Goal: Book appointment/travel/reservation

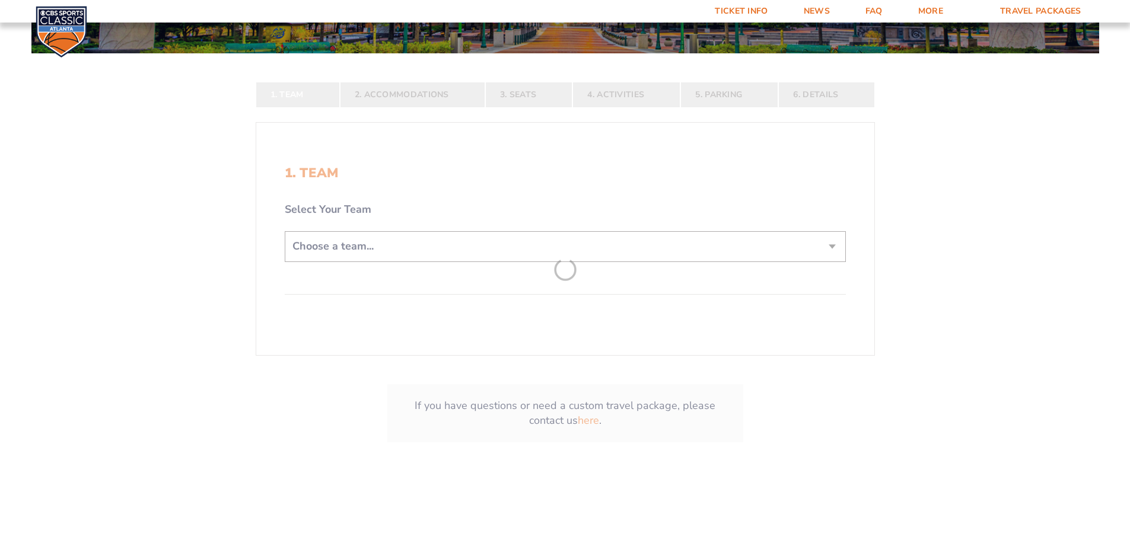
scroll to position [237, 0]
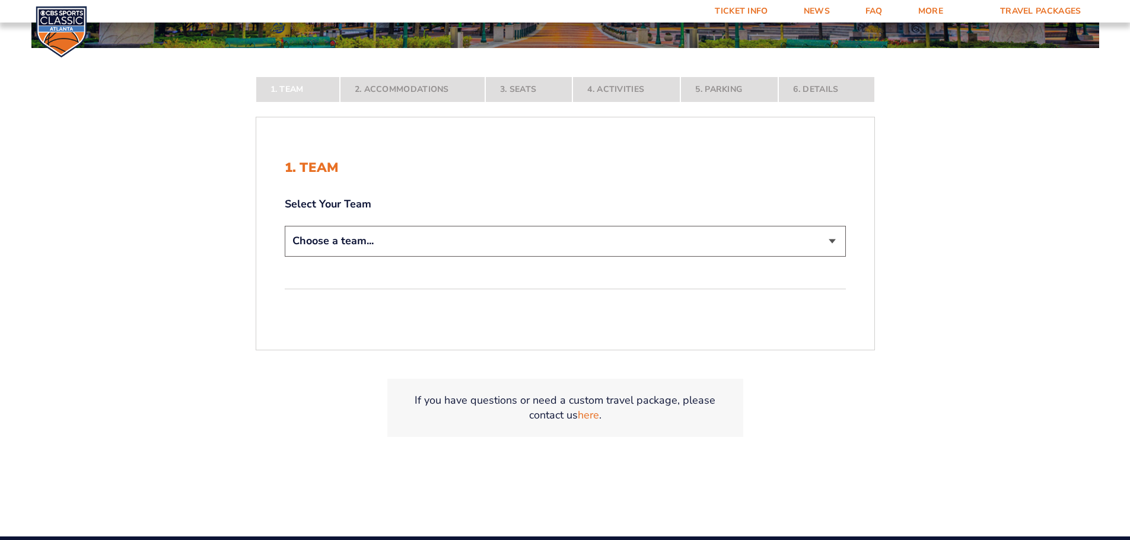
click at [359, 244] on select "Choose a team... [US_STATE] Wildcats [US_STATE] State Buckeyes [US_STATE] Tar H…" at bounding box center [565, 241] width 561 height 30
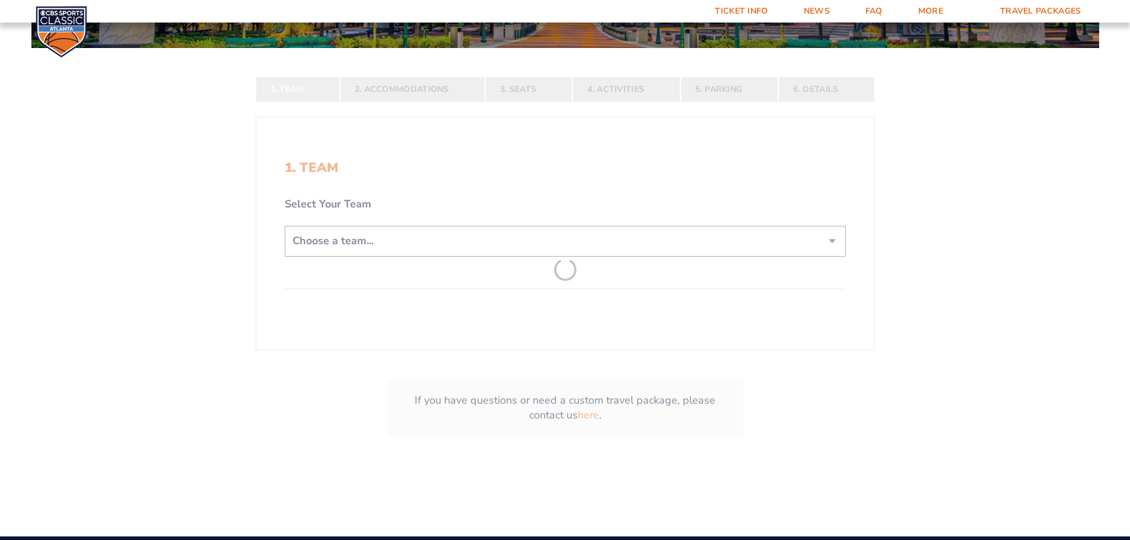
select select "12956"
click at [285, 256] on select "Choose a team... [US_STATE] Wildcats [US_STATE] State Buckeyes [US_STATE] Tar H…" at bounding box center [565, 241] width 561 height 30
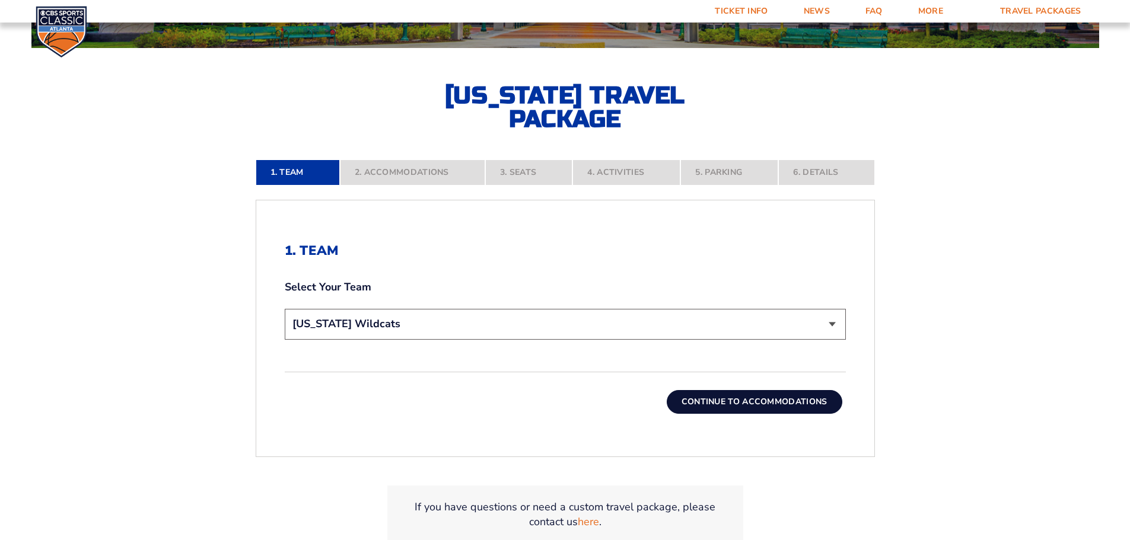
click at [793, 406] on button "Continue To Accommodations" at bounding box center [755, 402] width 176 height 24
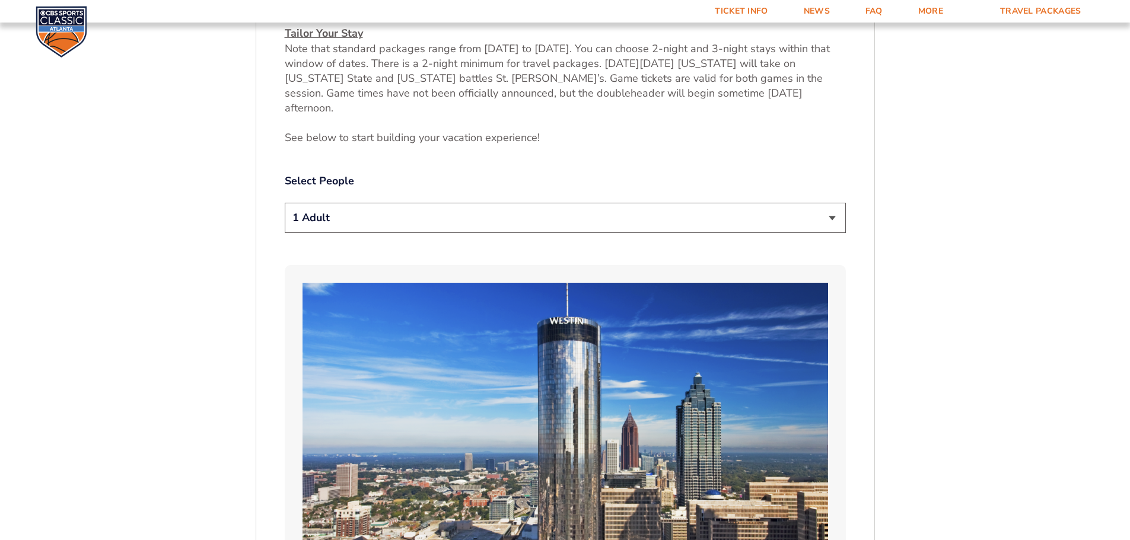
scroll to position [611, 0]
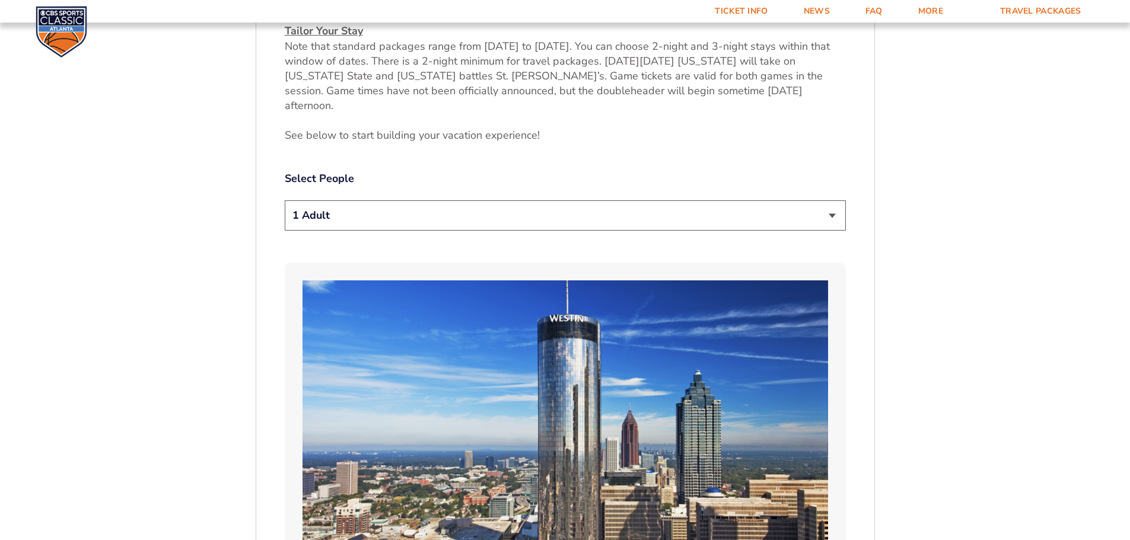
drag, startPoint x: 769, startPoint y: 204, endPoint x: 585, endPoint y: 206, distance: 184.4
click at [769, 204] on select "1 Adult 2 Adults 3 Adults 4 Adults 2 Adults + 1 Child 2 Adults + 2 Children 2 A…" at bounding box center [565, 215] width 561 height 30
select select "2 Adults"
click at [285, 200] on select "1 Adult 2 Adults 3 Adults 4 Adults 2 Adults + 1 Child 2 Adults + 2 Children 2 A…" at bounding box center [565, 215] width 561 height 30
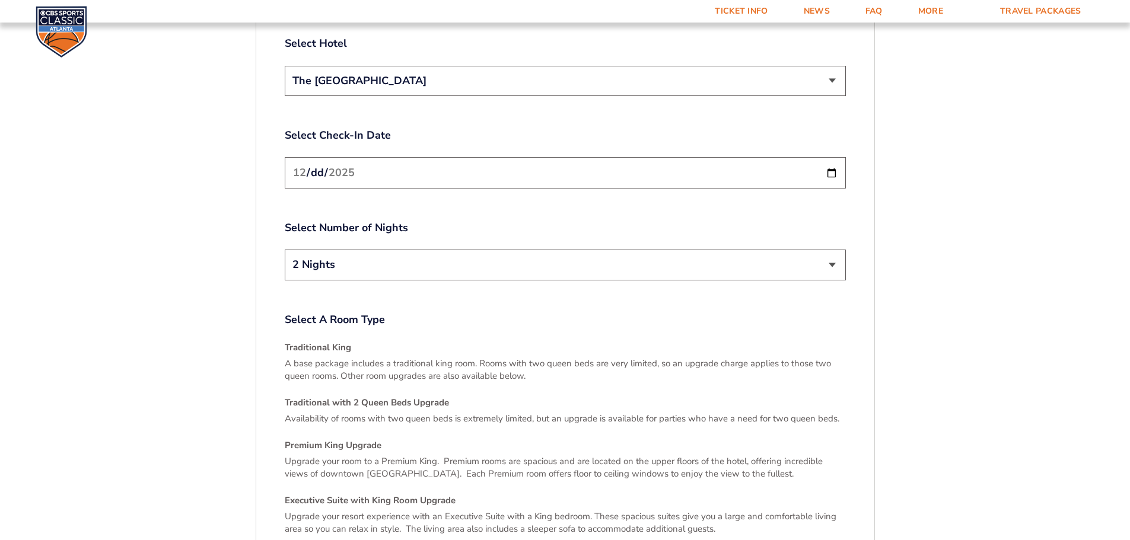
scroll to position [1501, 0]
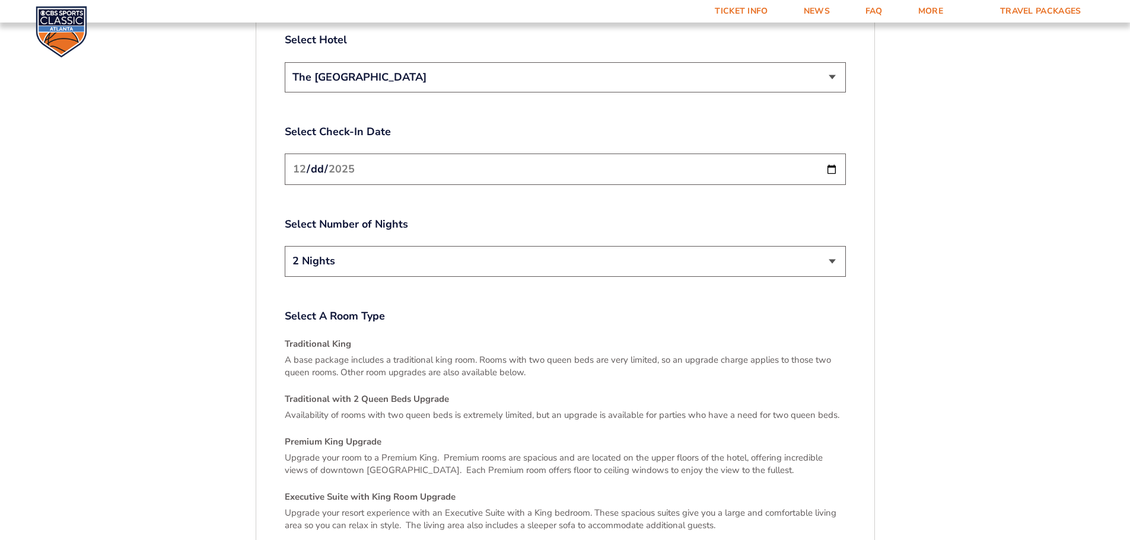
drag, startPoint x: 693, startPoint y: 144, endPoint x: 687, endPoint y: 150, distance: 8.8
click at [692, 154] on input "[DATE]" at bounding box center [565, 169] width 561 height 31
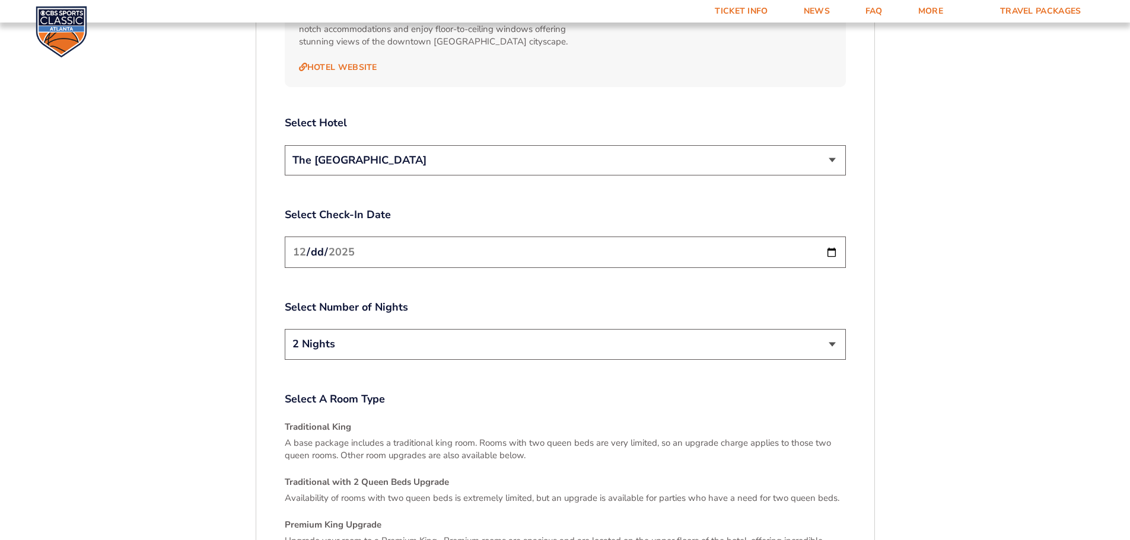
scroll to position [1323, 0]
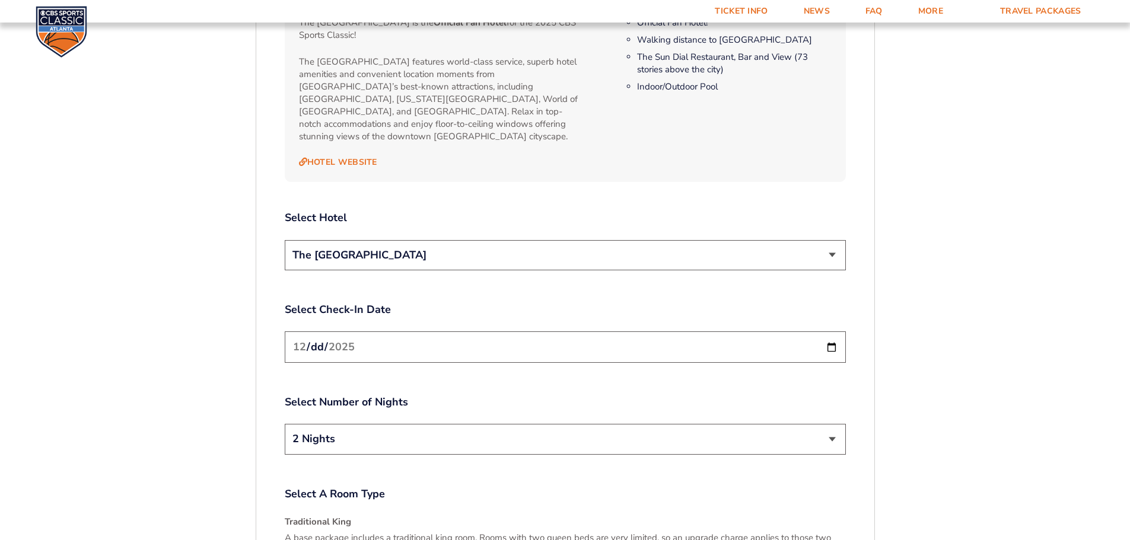
click at [416, 240] on select "The [GEOGRAPHIC_DATA]" at bounding box center [565, 255] width 561 height 30
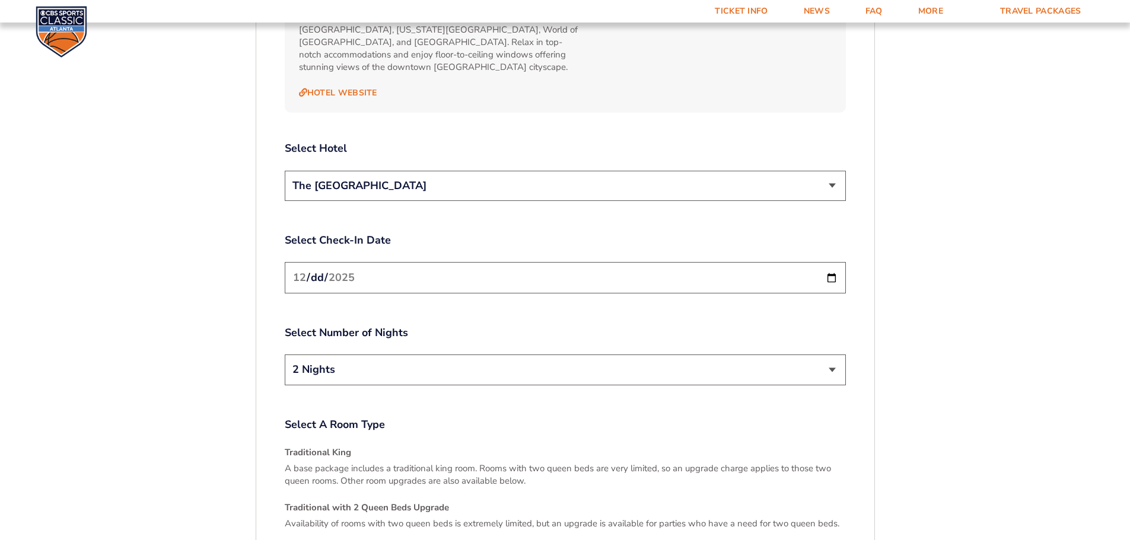
scroll to position [1560, 0]
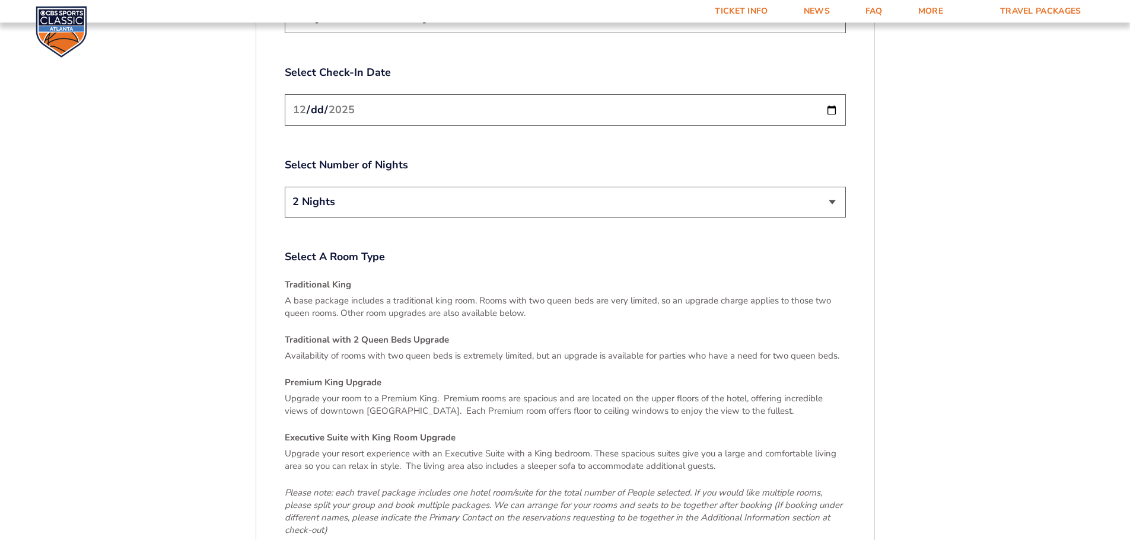
click at [607, 187] on select "2 Nights 3 Nights" at bounding box center [565, 202] width 561 height 30
click at [340, 187] on select "2 Nights 3 Nights" at bounding box center [565, 202] width 561 height 30
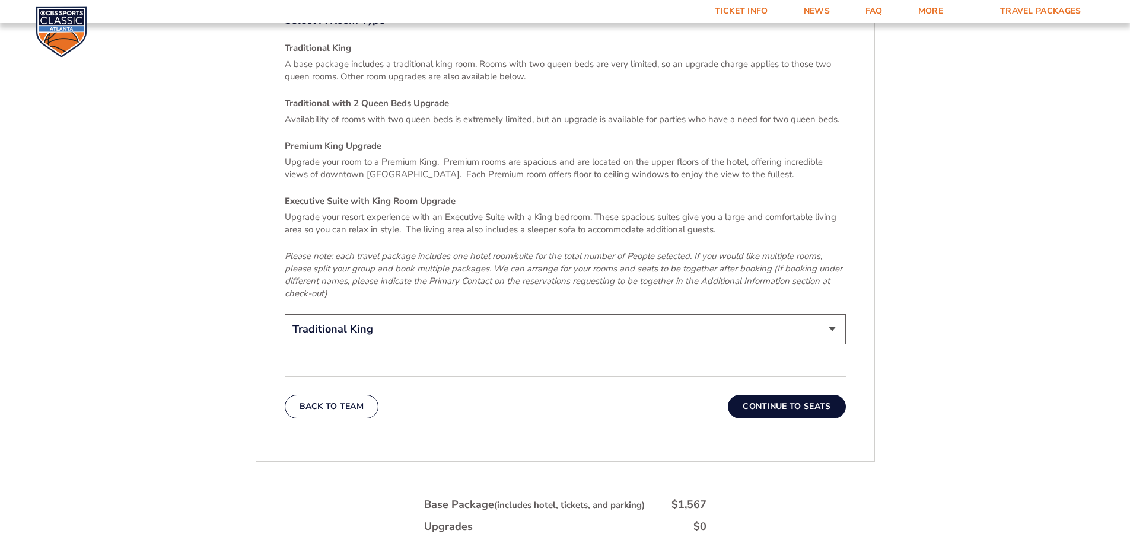
scroll to position [1797, 0]
click at [737, 314] on select "Traditional King Traditional with 2 Queen Beds Upgrade (+$95 per night) Premium…" at bounding box center [565, 329] width 561 height 30
select select "Premium King Upgrade"
click at [285, 314] on select "Traditional King Traditional with 2 Queen Beds Upgrade (+$95 per night) Premium…" at bounding box center [565, 329] width 561 height 30
click at [808, 394] on button "Continue To Seats" at bounding box center [786, 406] width 117 height 24
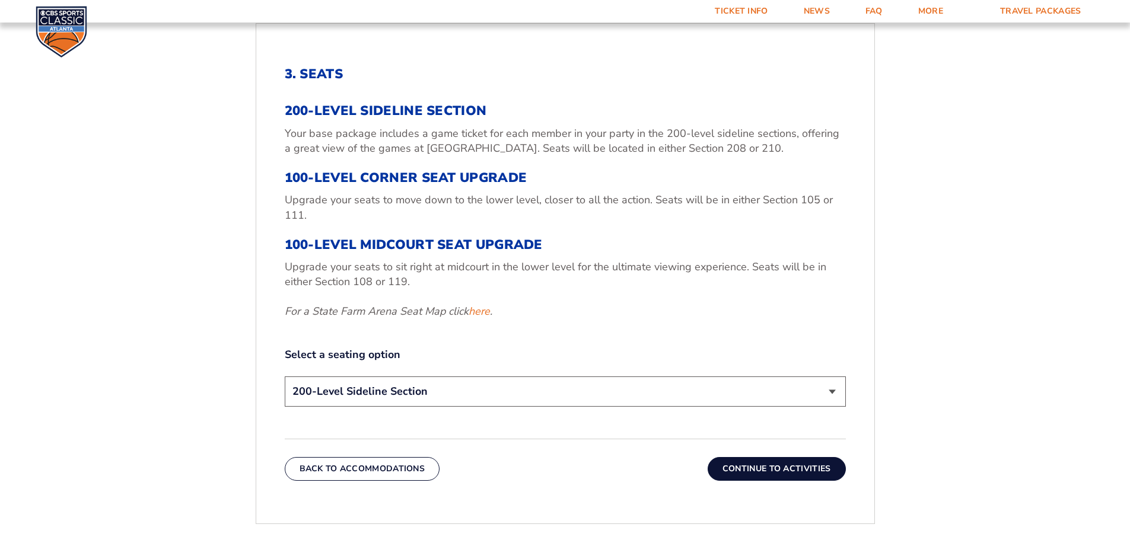
scroll to position [433, 0]
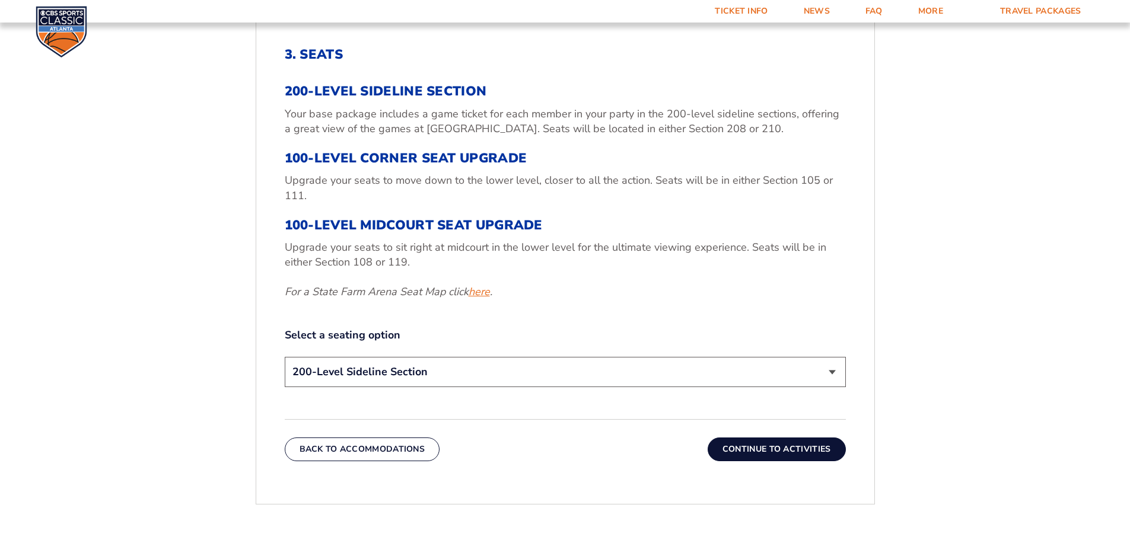
click at [485, 296] on link "here" at bounding box center [478, 292] width 21 height 15
click at [431, 374] on select "200-Level Sideline Section 100-Level Corner Seat Upgrade (+$120 per person) 100…" at bounding box center [565, 372] width 561 height 30
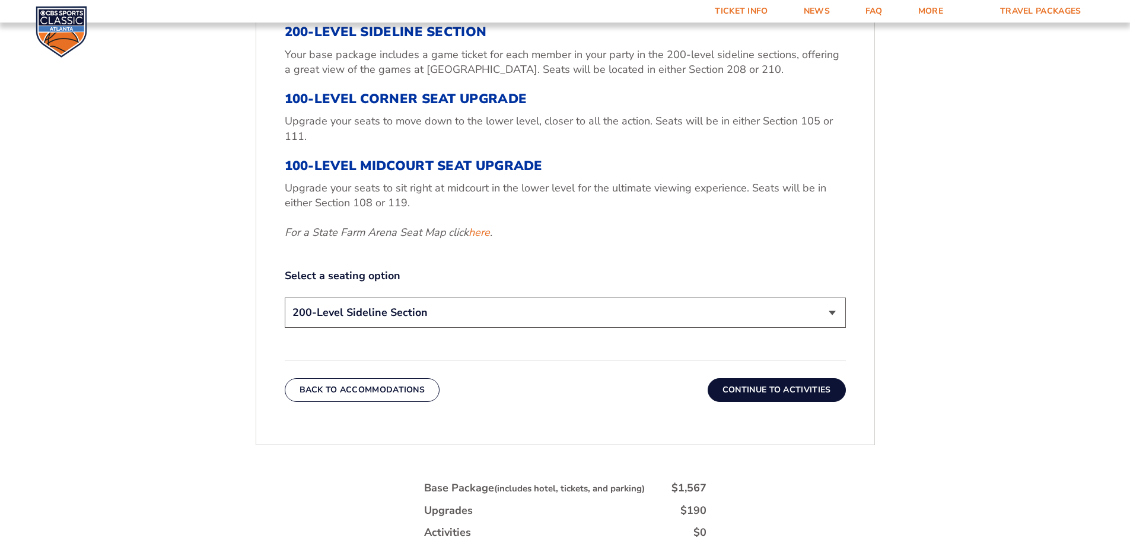
click at [355, 311] on select "200-Level Sideline Section 100-Level Corner Seat Upgrade (+$120 per person) 100…" at bounding box center [565, 313] width 561 height 30
select select "100-Level Midcourt Seat Upgrade"
click at [285, 298] on select "200-Level Sideline Section 100-Level Corner Seat Upgrade (+$120 per person) 100…" at bounding box center [565, 313] width 561 height 30
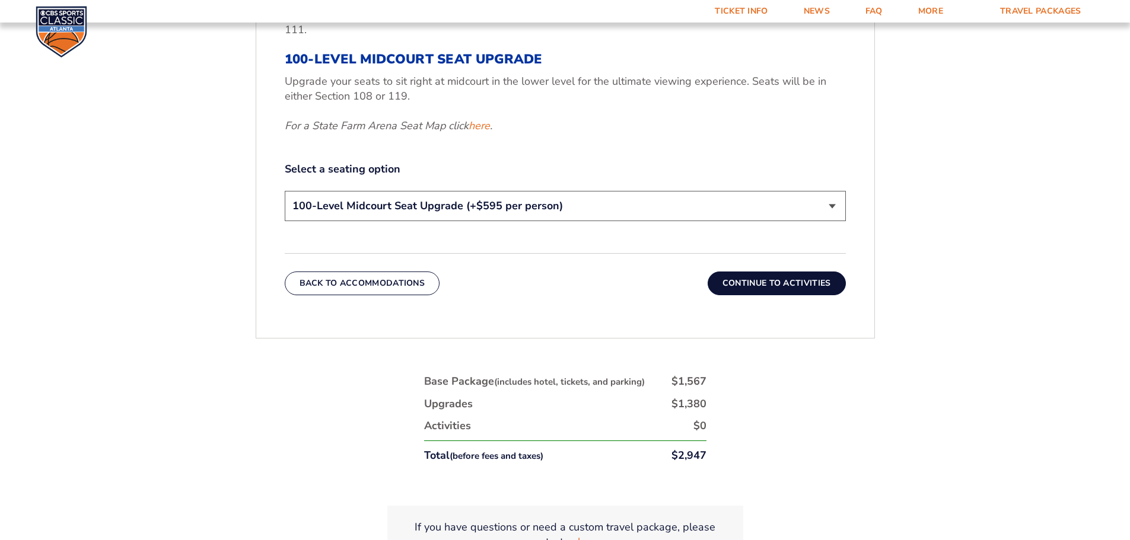
scroll to position [671, 0]
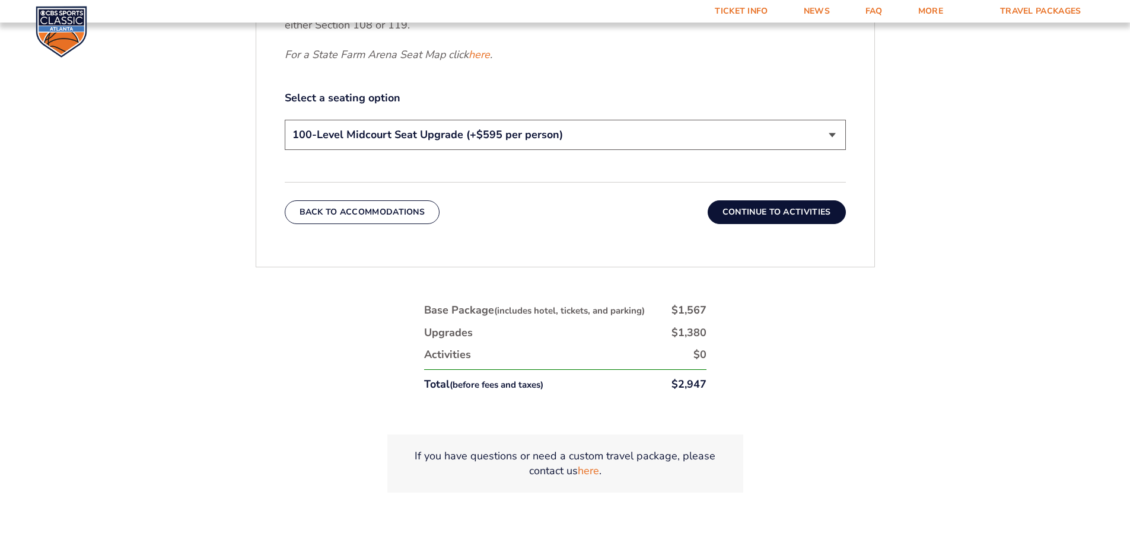
click at [771, 212] on button "Continue To Activities" at bounding box center [776, 212] width 138 height 24
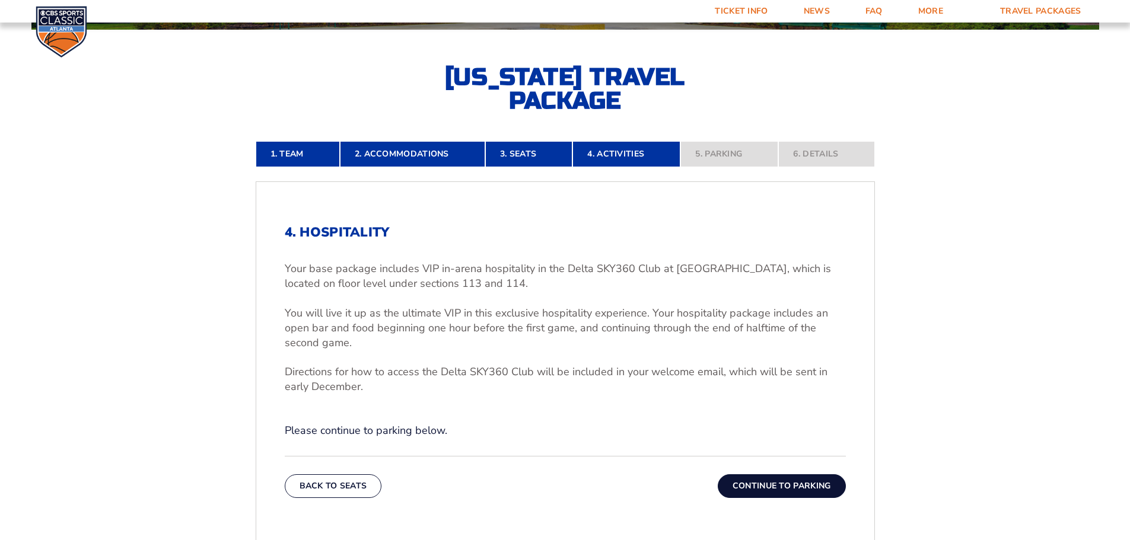
scroll to position [315, 0]
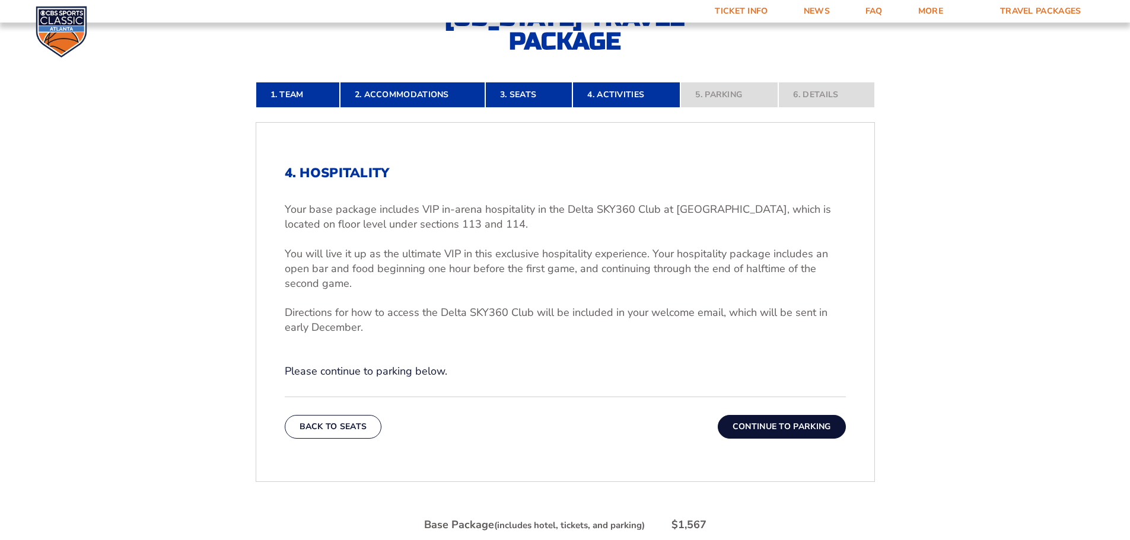
click at [789, 426] on button "Continue To Parking" at bounding box center [782, 427] width 128 height 24
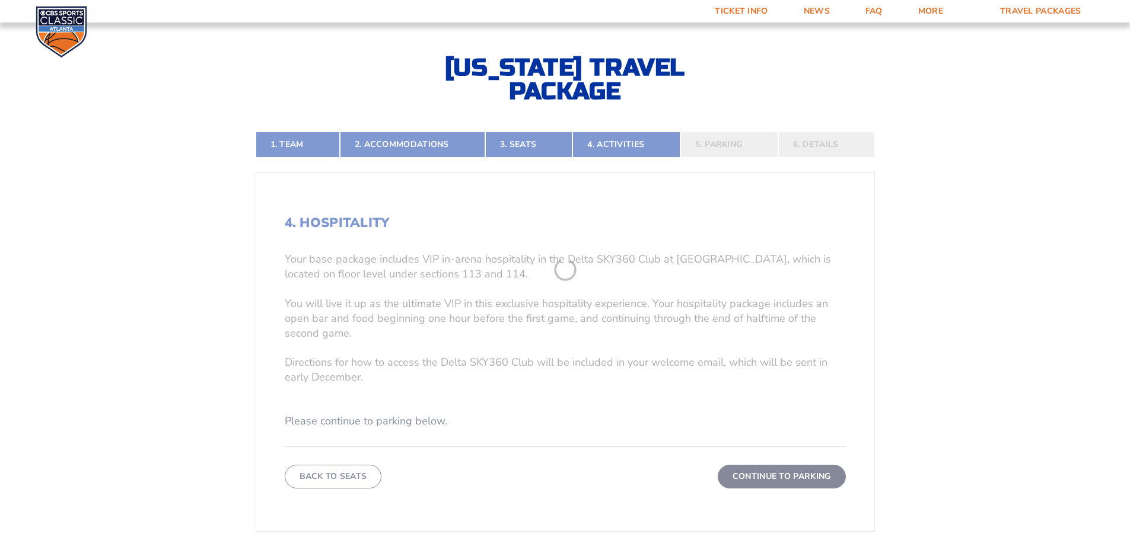
scroll to position [256, 0]
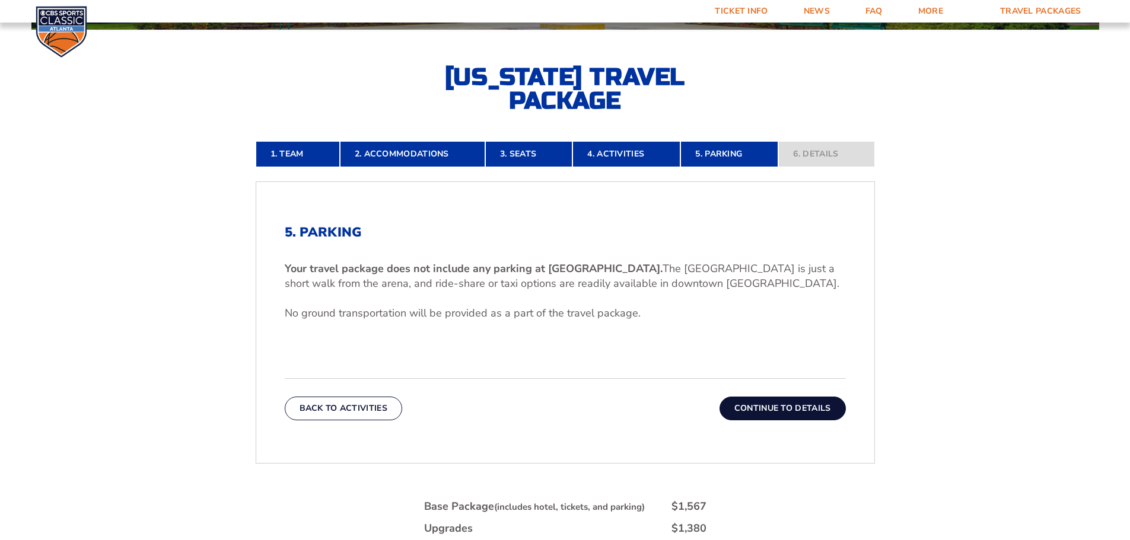
click at [818, 408] on button "Continue To Details" at bounding box center [782, 409] width 126 height 24
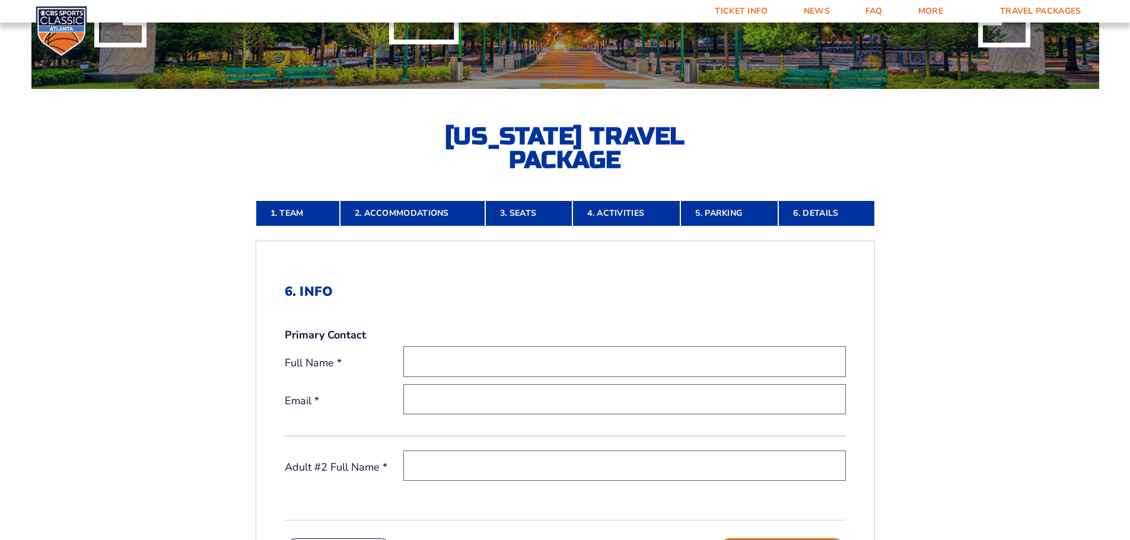
scroll to position [0, 0]
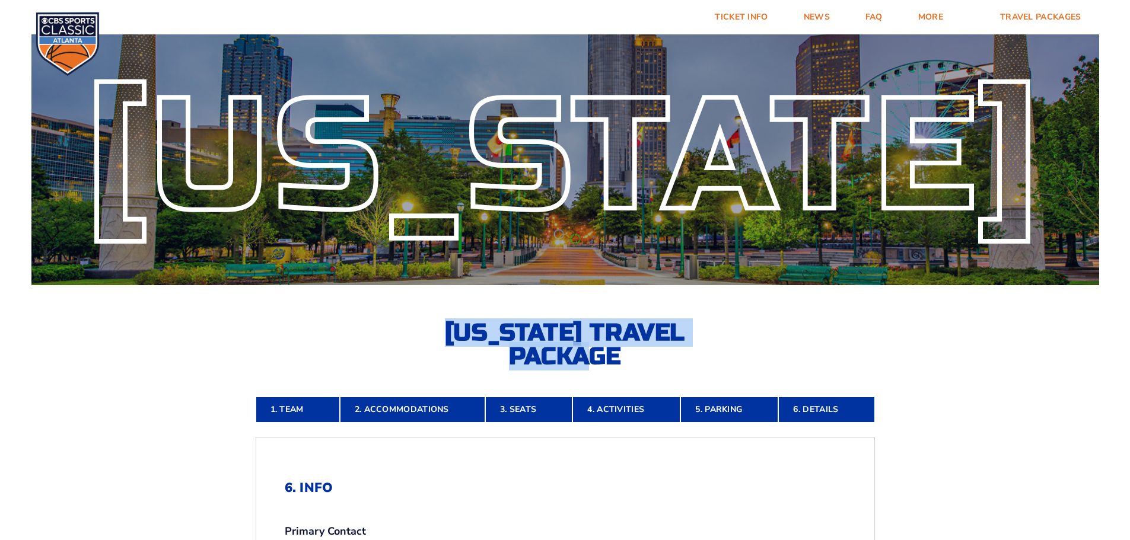
drag, startPoint x: 625, startPoint y: 353, endPoint x: 423, endPoint y: 326, distance: 204.0
click at [423, 326] on div "[US_STATE] [US_STATE] Travel Package" at bounding box center [565, 198] width 1130 height 340
click at [167, 350] on div "[US_STATE] [US_STATE] Travel Package" at bounding box center [565, 198] width 1130 height 340
drag, startPoint x: 621, startPoint y: 358, endPoint x: 455, endPoint y: 329, distance: 168.5
click at [455, 329] on h2 "[US_STATE] Travel Package" at bounding box center [565, 344] width 261 height 47
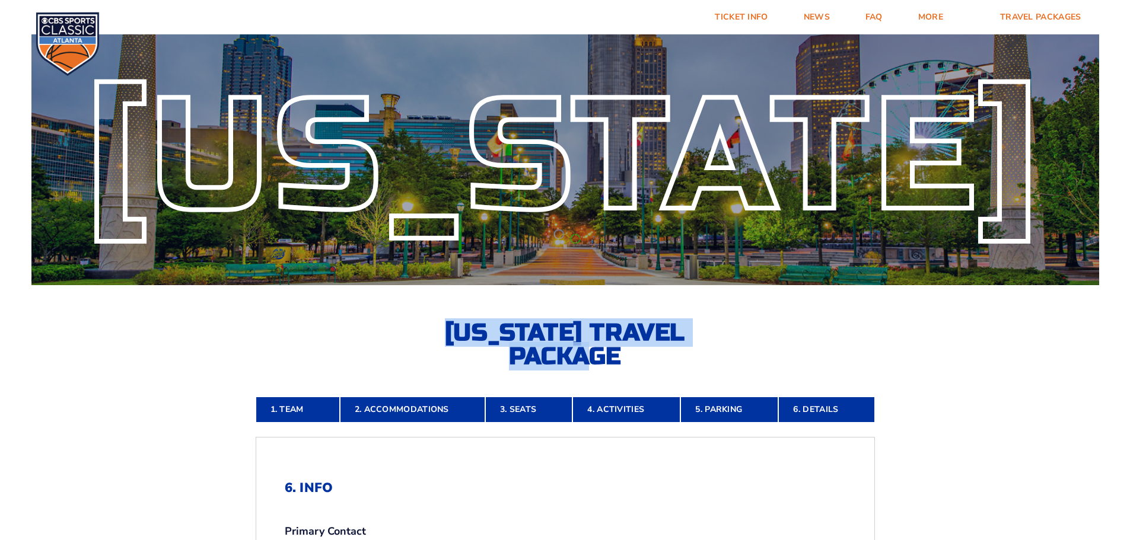
click at [136, 327] on div "[US_STATE] [US_STATE] Travel Package" at bounding box center [565, 198] width 1130 height 340
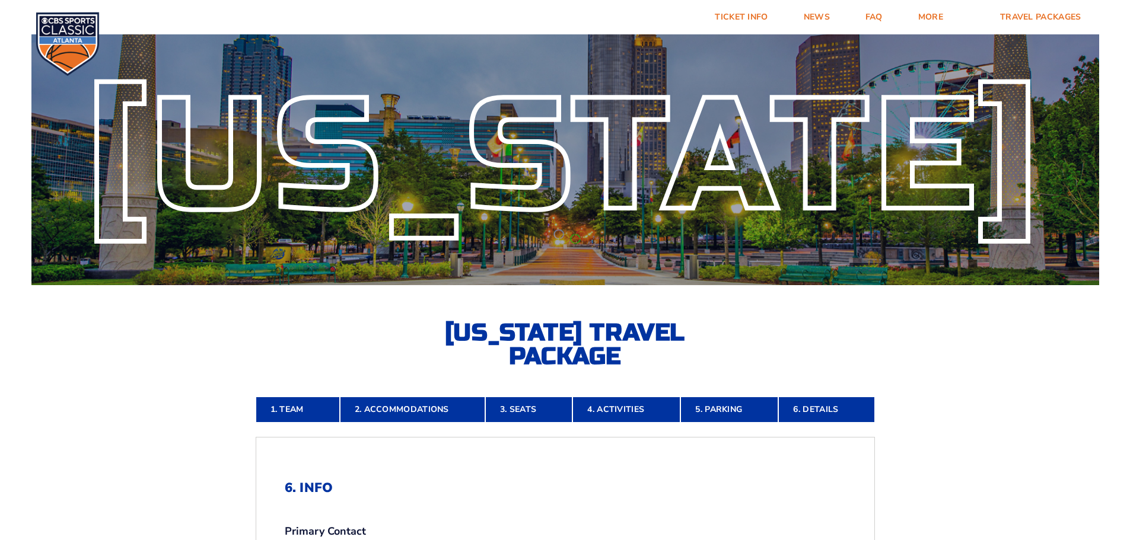
click at [165, 364] on div "[US_STATE] [US_STATE] Travel Package" at bounding box center [565, 198] width 1130 height 340
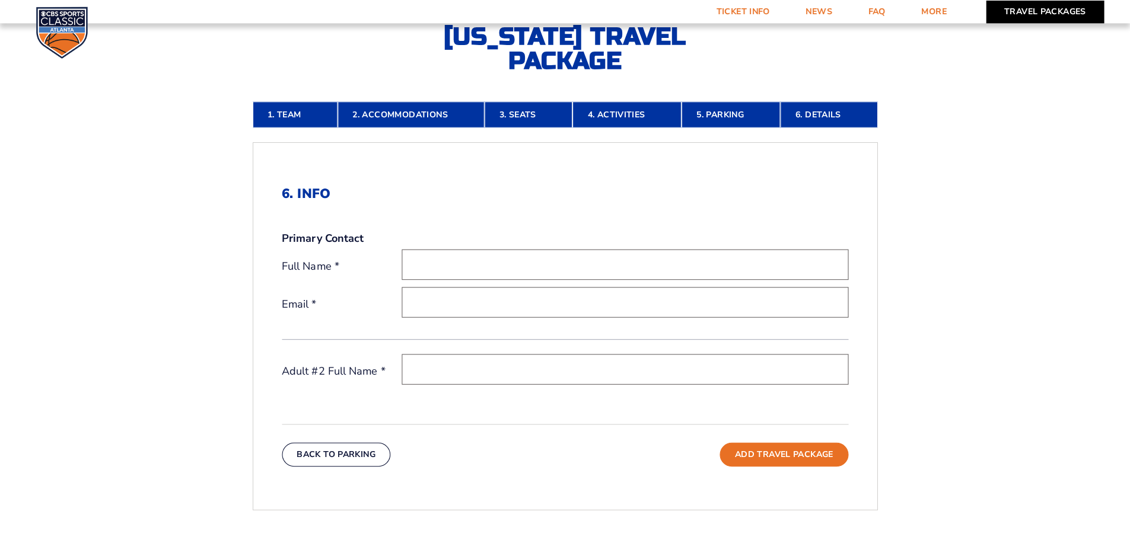
scroll to position [297, 0]
